Goal: Find specific page/section: Find specific page/section

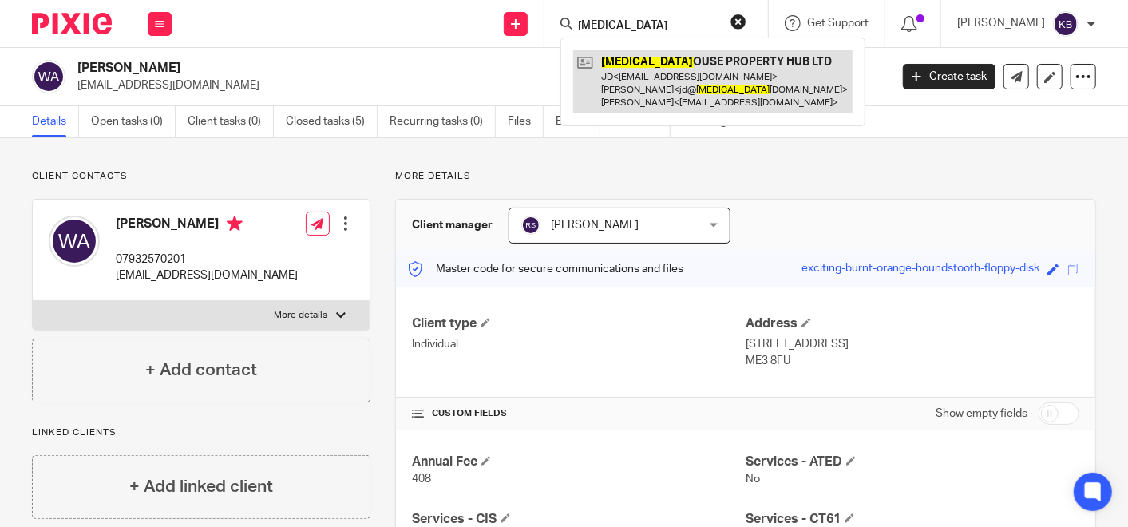
type input "[MEDICAL_DATA]"
click at [684, 85] on link at bounding box center [712, 81] width 279 height 63
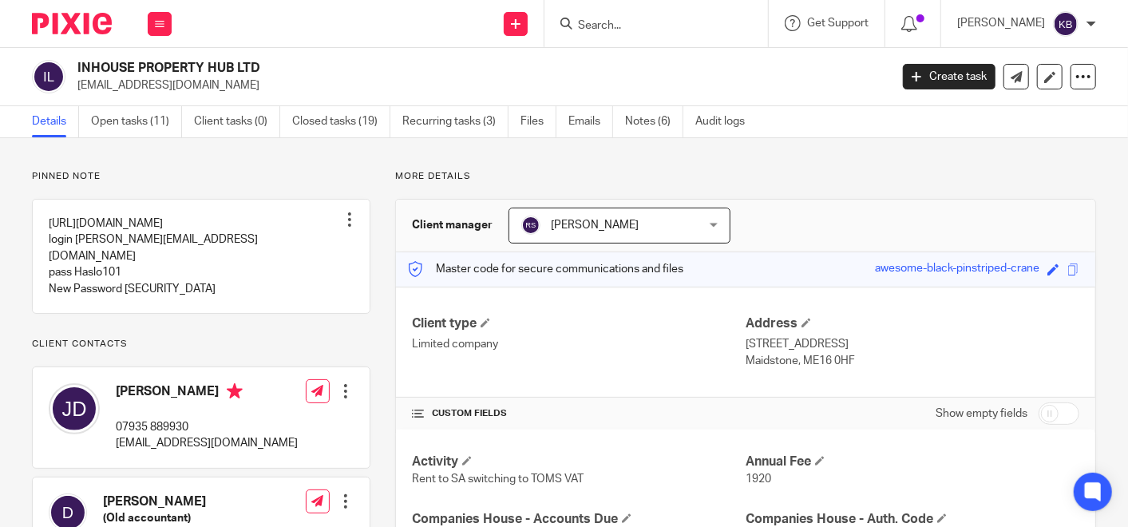
click at [615, 25] on input "Search" at bounding box center [649, 26] width 144 height 14
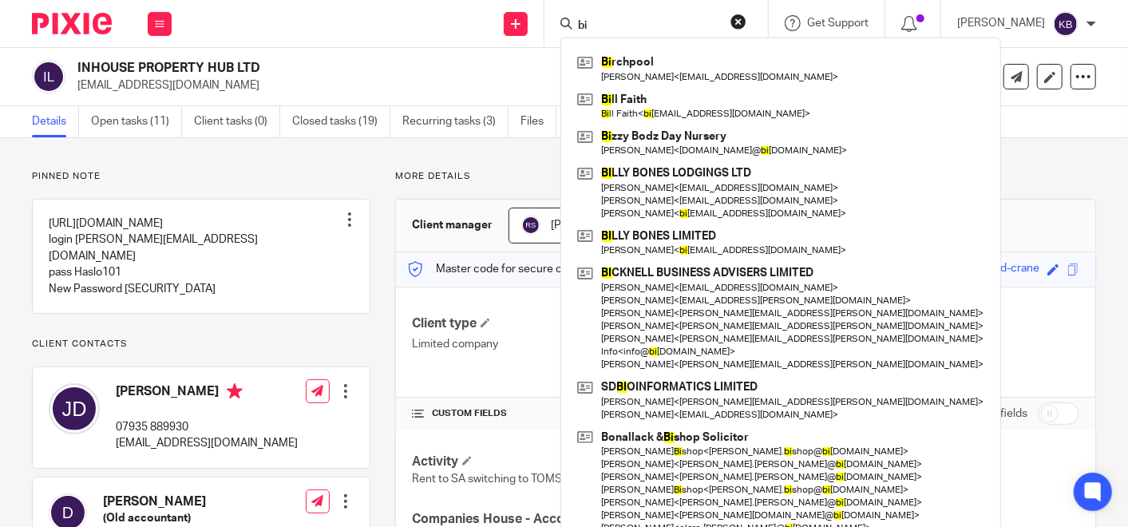
type input "b"
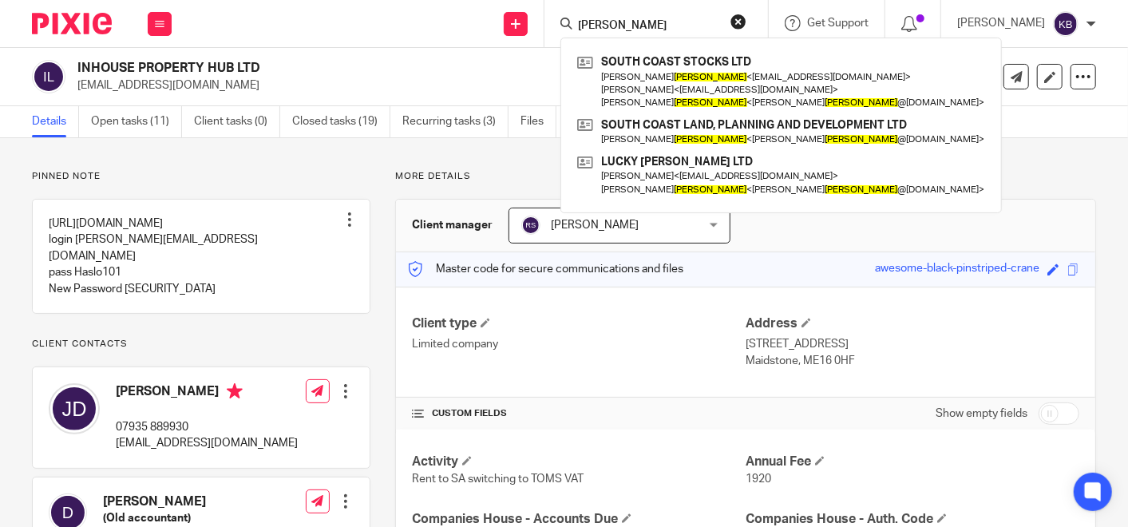
type input "[PERSON_NAME]"
